Goal: Find specific page/section: Find specific page/section

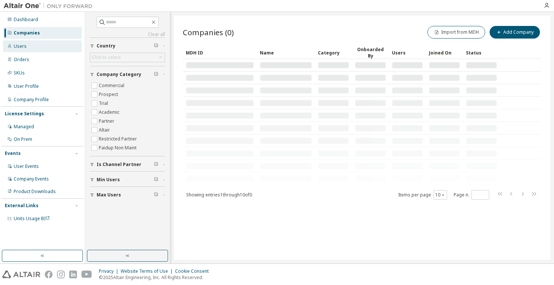
click at [41, 47] on div "Users" at bounding box center [42, 46] width 79 height 12
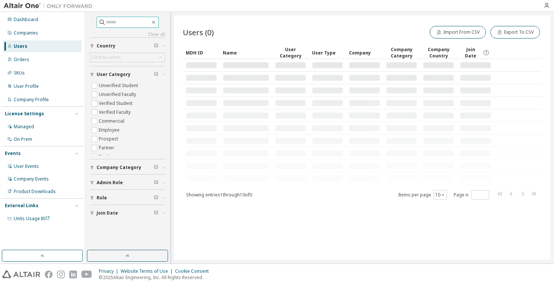
click at [115, 21] on input "text" at bounding box center [128, 22] width 44 height 7
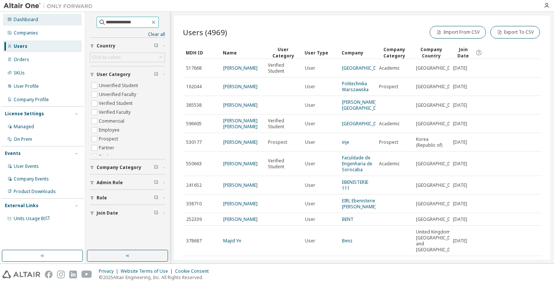
drag, startPoint x: 140, startPoint y: 23, endPoint x: 80, endPoint y: 21, distance: 60.0
click at [80, 21] on div "**********" at bounding box center [277, 137] width 554 height 251
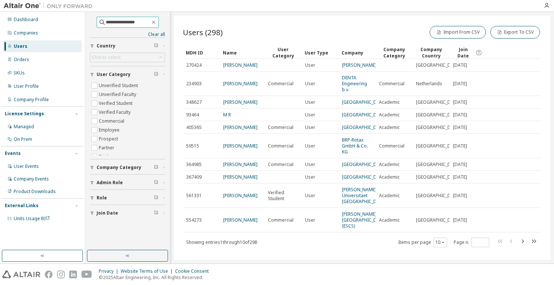
type input "**********"
click at [33, 41] on div "Users" at bounding box center [42, 46] width 79 height 12
click at [142, 21] on input "**********" at bounding box center [128, 22] width 44 height 7
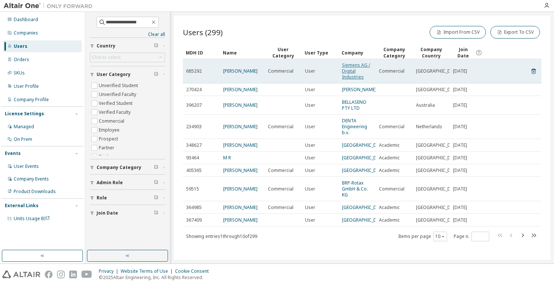
click at [355, 69] on link "Siemens AG / Digital Industries" at bounding box center [356, 71] width 28 height 18
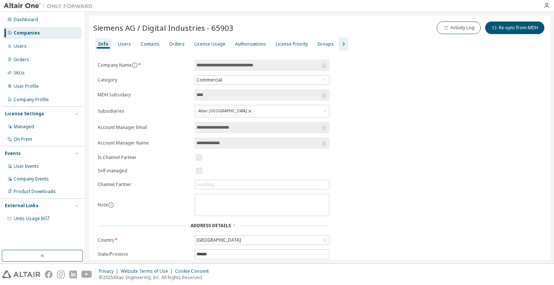
click at [339, 40] on icon "button" at bounding box center [343, 44] width 9 height 9
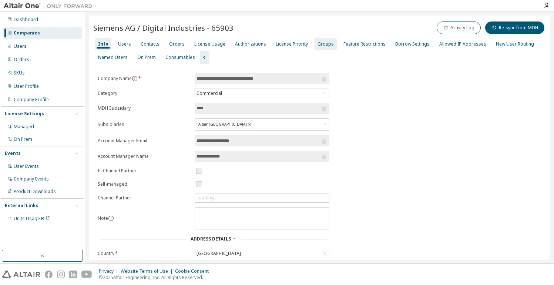
click at [325, 41] on div "Groups" at bounding box center [326, 44] width 16 height 6
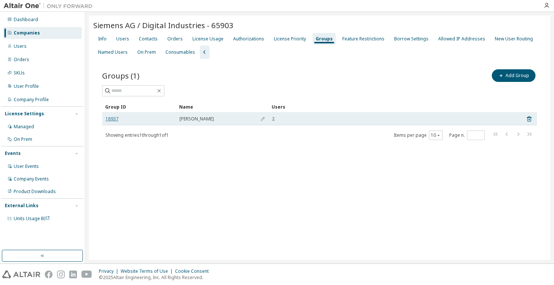
click at [110, 118] on link "18937" at bounding box center [111, 119] width 13 height 6
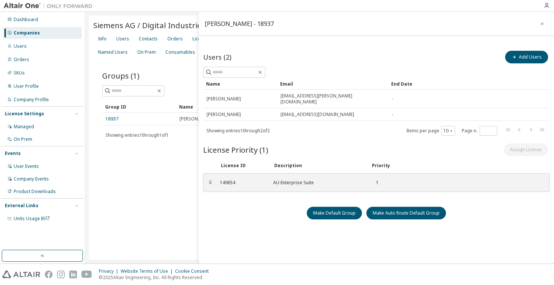
click at [174, 63] on div "Groups (1) Add Group Clear Load Save Save As Field Operator Value Select filter…" at bounding box center [319, 109] width 453 height 101
click at [540, 22] on icon "button" at bounding box center [542, 24] width 5 height 6
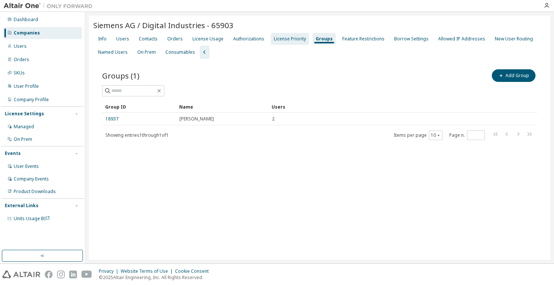
click at [285, 37] on div "License Priority" at bounding box center [290, 39] width 32 height 6
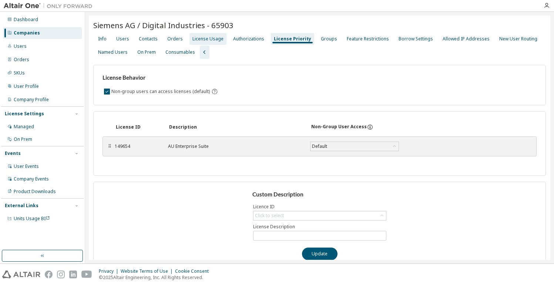
click at [206, 41] on div "License Usage" at bounding box center [207, 39] width 31 height 6
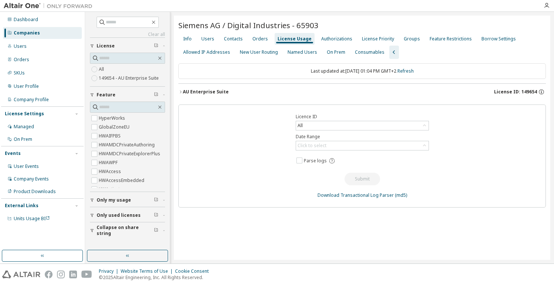
click at [520, 87] on button "AU Enterprise Suite License ID: 149654" at bounding box center [361, 92] width 367 height 16
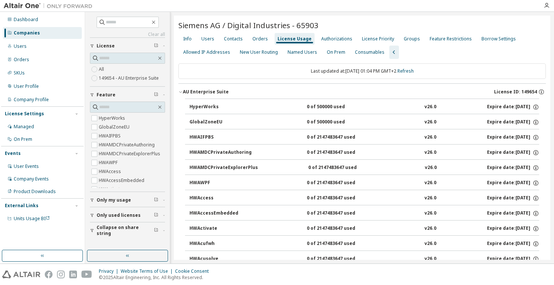
click at [404, 33] on div "Info Users Contacts Orders License Usage Authorizations License Priority Groups…" at bounding box center [361, 45] width 367 height 27
click at [404, 37] on div "Groups" at bounding box center [412, 39] width 16 height 6
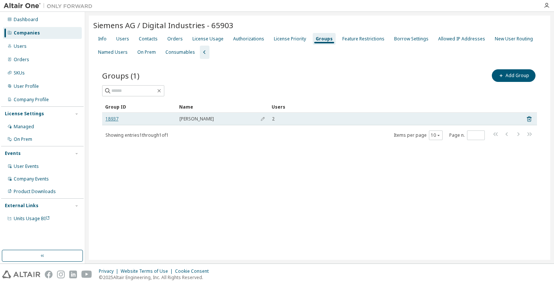
click at [114, 117] on link "18937" at bounding box center [111, 119] width 13 height 6
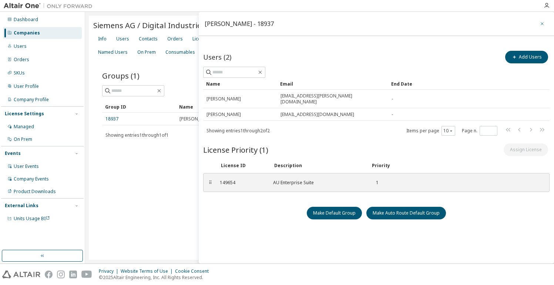
click at [540, 23] on icon "button" at bounding box center [542, 24] width 5 height 6
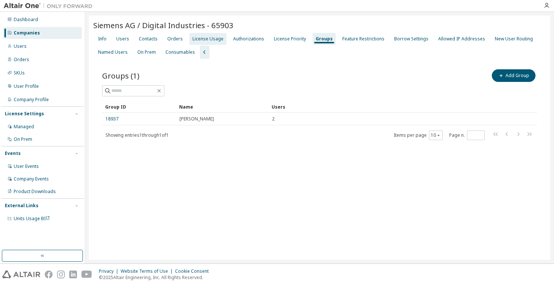
click at [200, 37] on div "License Usage" at bounding box center [207, 39] width 31 height 6
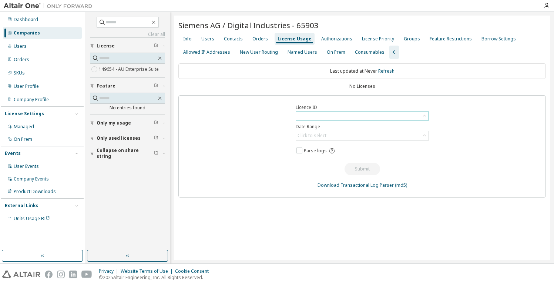
click at [346, 115] on div at bounding box center [362, 116] width 132 height 8
click at [261, 36] on div "Orders" at bounding box center [260, 39] width 16 height 6
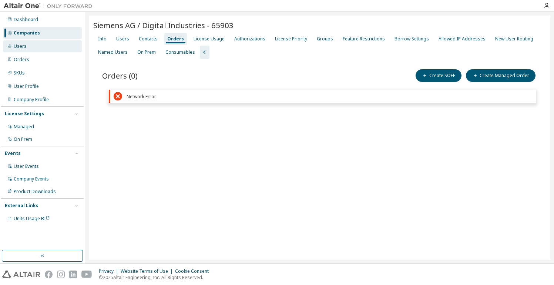
click at [28, 46] on div "Users" at bounding box center [42, 46] width 79 height 12
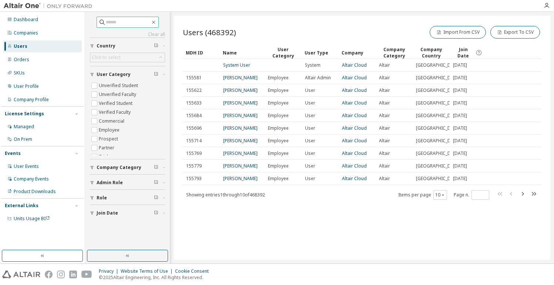
click at [127, 21] on input "text" at bounding box center [128, 22] width 44 height 7
type input "**********"
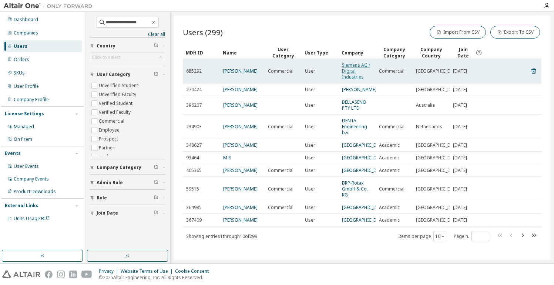
click at [355, 69] on link "Siemens AG / Digital Industries" at bounding box center [356, 71] width 28 height 18
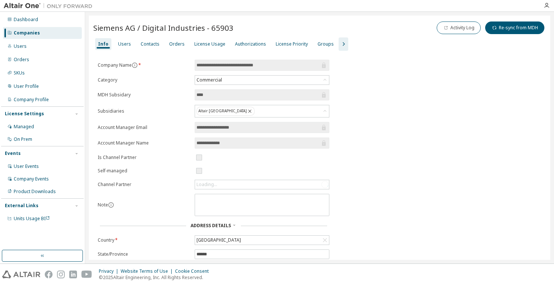
click at [343, 43] on icon "button" at bounding box center [344, 44] width 2 height 4
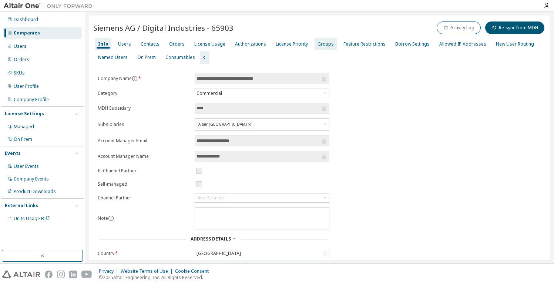
click at [319, 40] on div "Groups" at bounding box center [326, 44] width 22 height 12
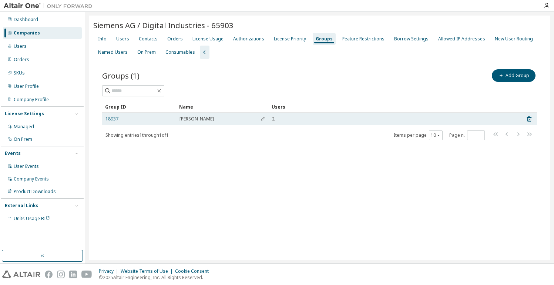
click at [107, 116] on link "18937" at bounding box center [111, 119] width 13 height 6
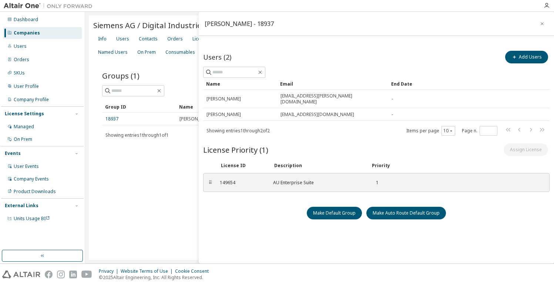
click at [174, 171] on div "Siemens AG / Digital Industries - 65903 Clear Load Save Save As Field Operator …" at bounding box center [319, 138] width 461 height 244
